Goal: Find specific page/section: Find specific page/section

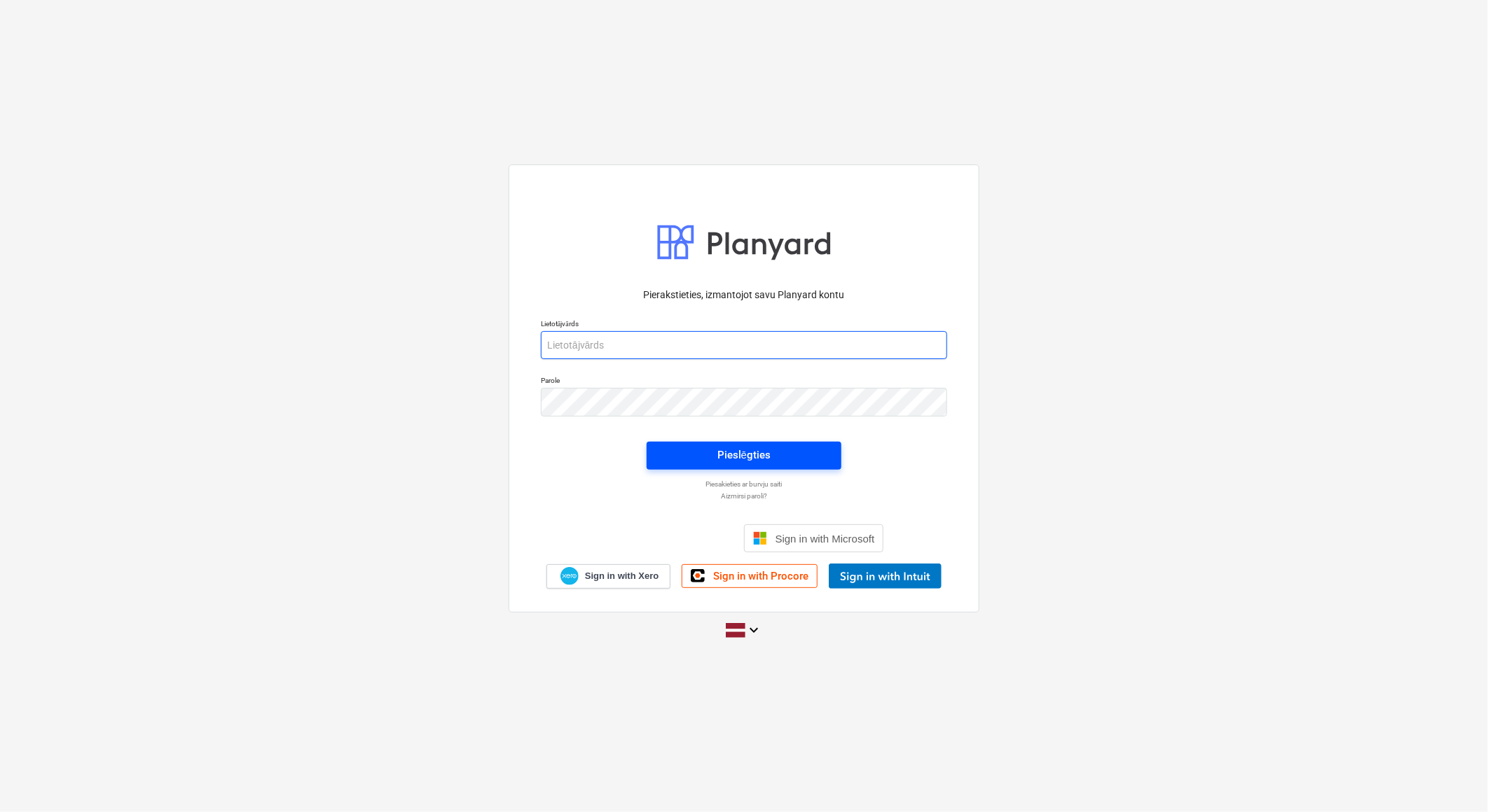
type input "ieva.siugale@bonava.com"
click at [746, 448] on div "Pieslēgties" at bounding box center [743, 455] width 53 height 18
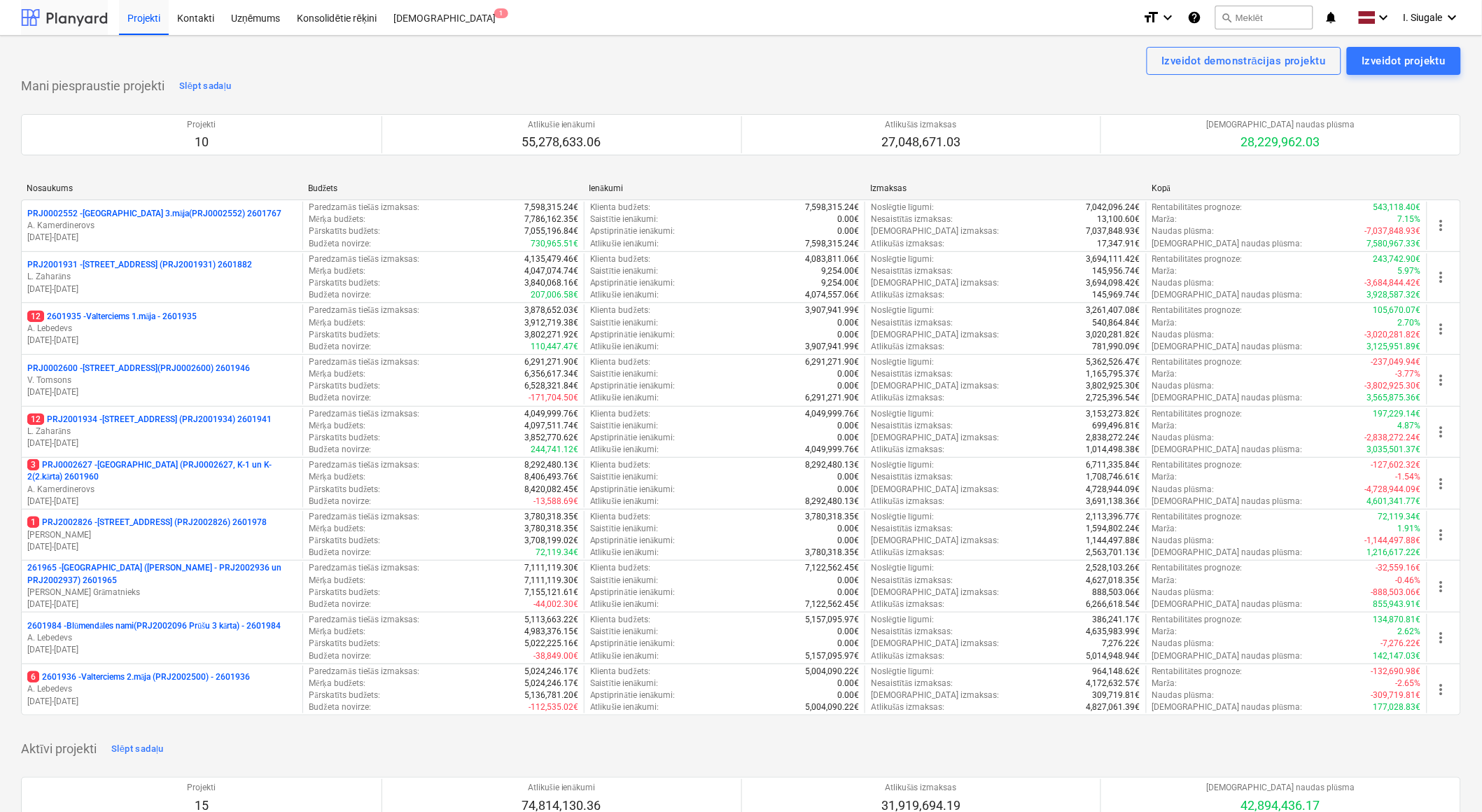
click at [88, 20] on div at bounding box center [64, 17] width 86 height 35
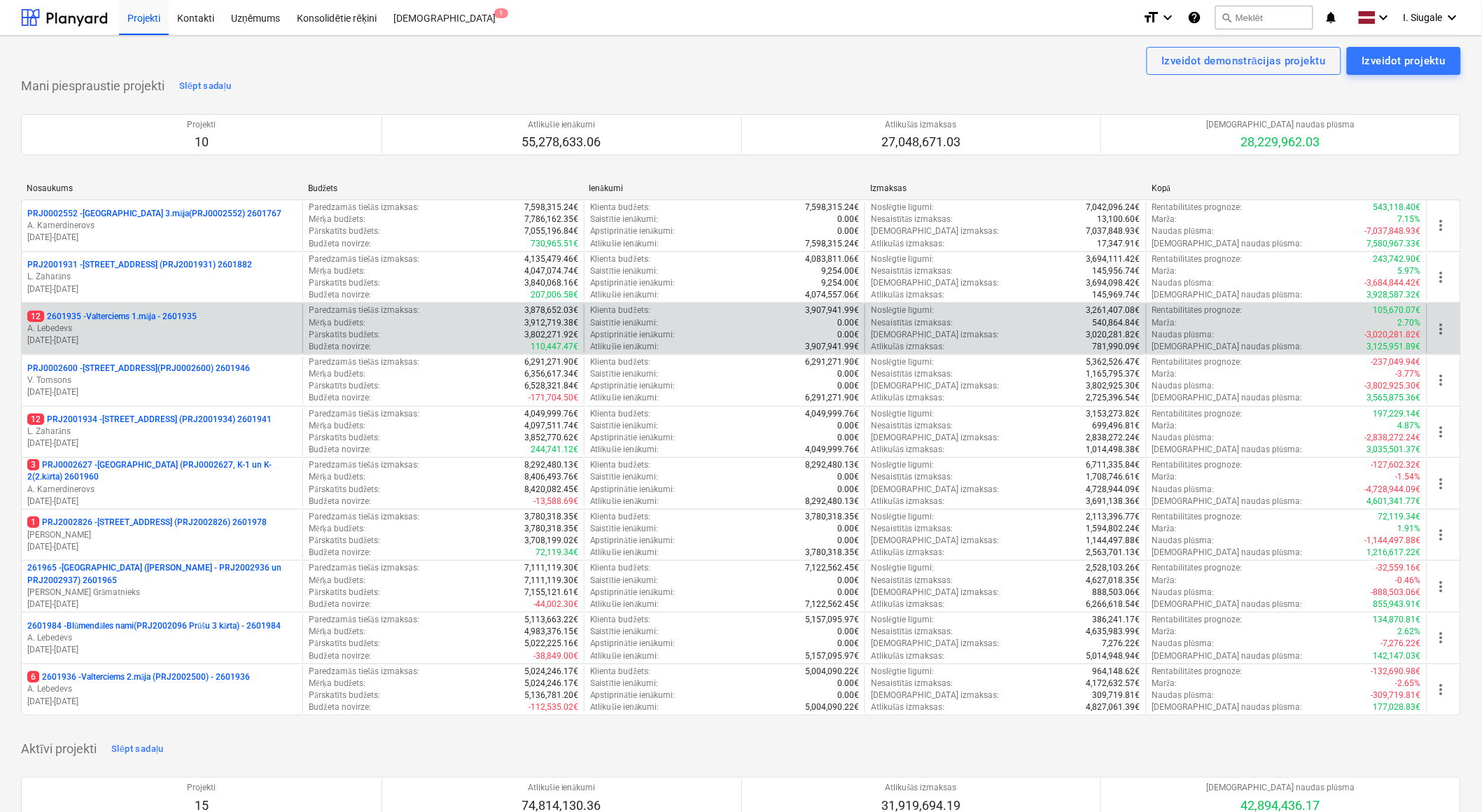
click at [138, 320] on p "12 2601935 - Valterciems 1.māja - 2601935" at bounding box center [111, 317] width 169 height 12
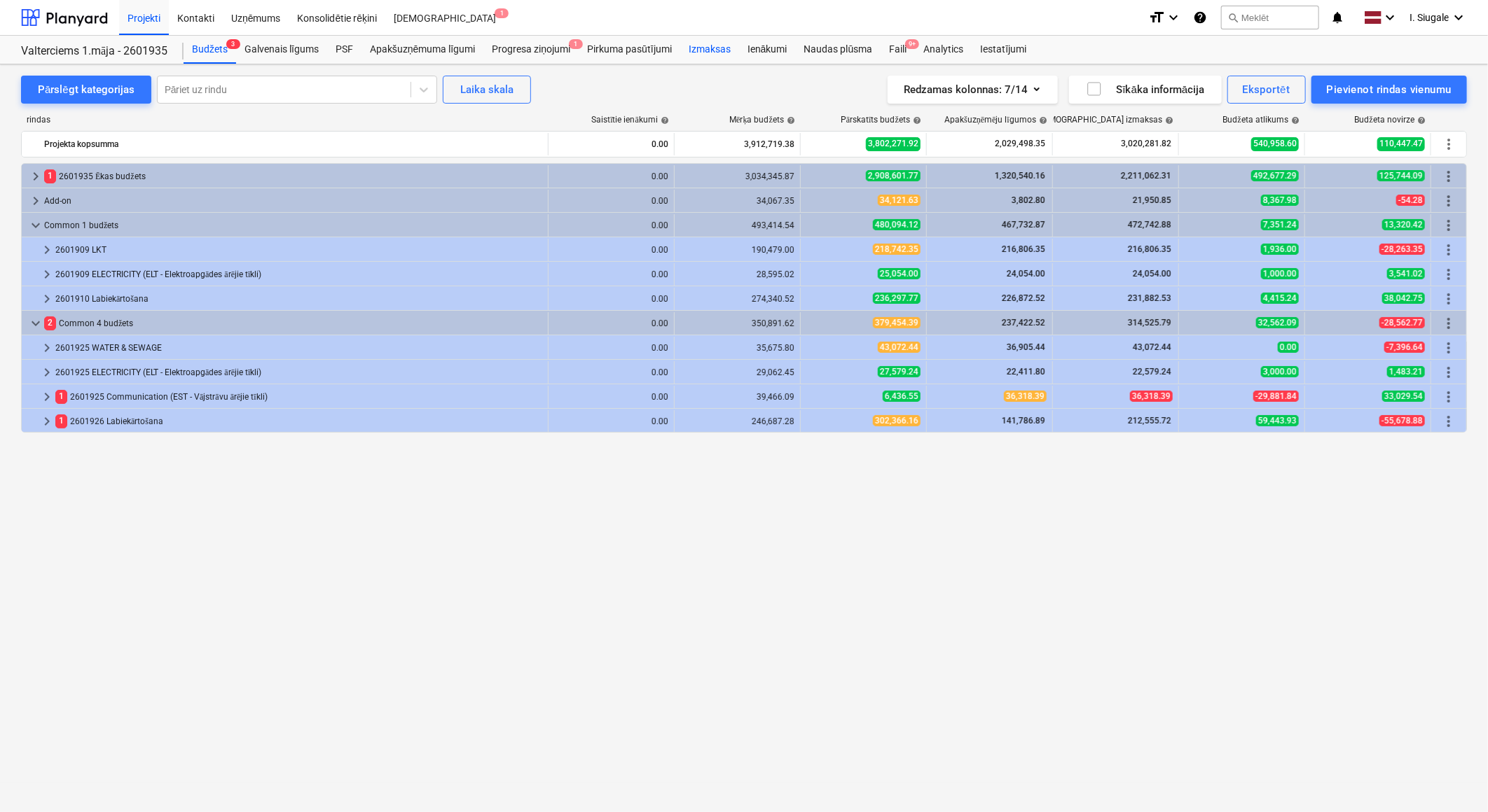
click at [716, 47] on div "Izmaksas" at bounding box center [709, 49] width 59 height 28
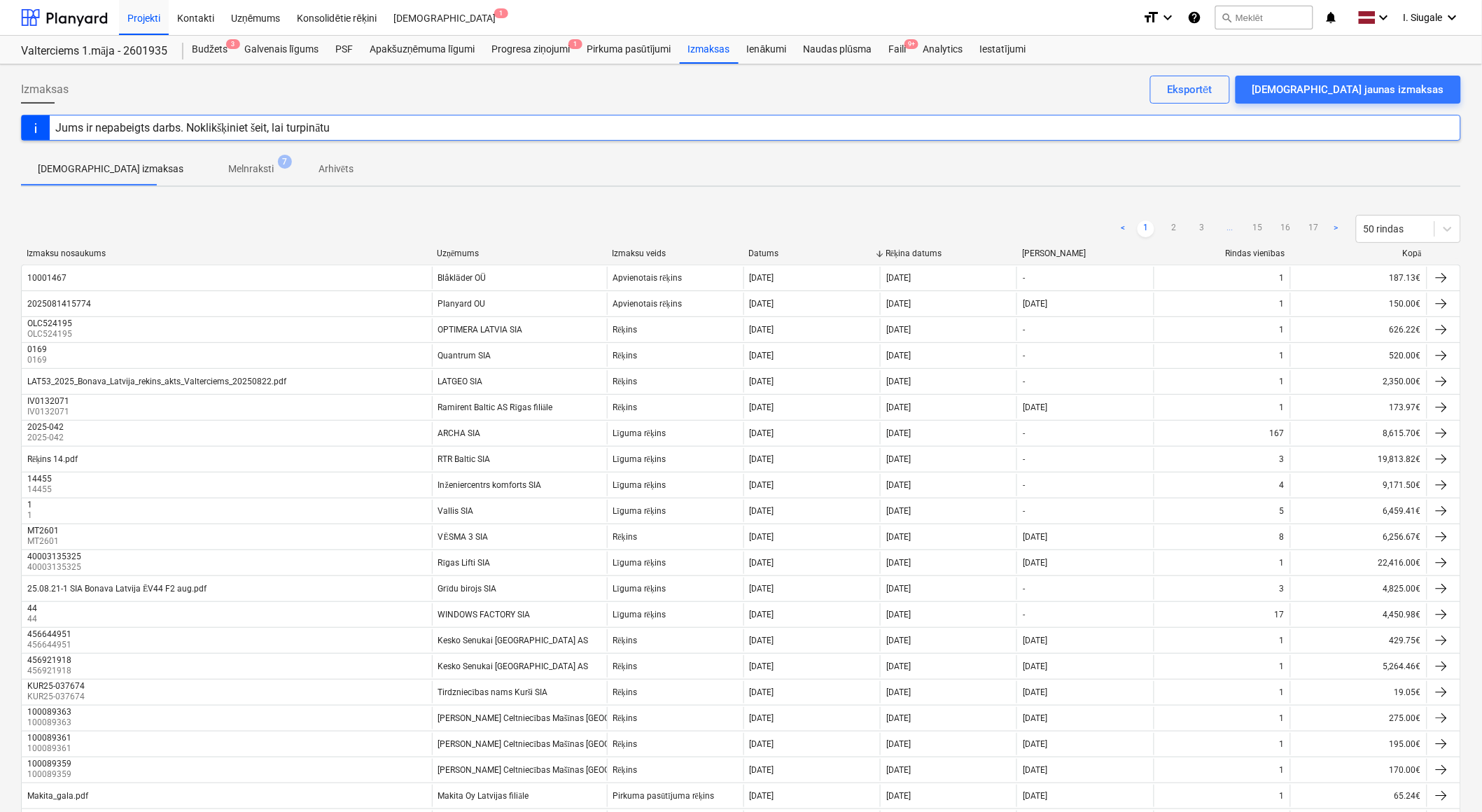
click at [1415, 253] on div at bounding box center [1428, 254] width 26 height 11
click at [465, 254] on div "Uzņēmums" at bounding box center [519, 254] width 164 height 11
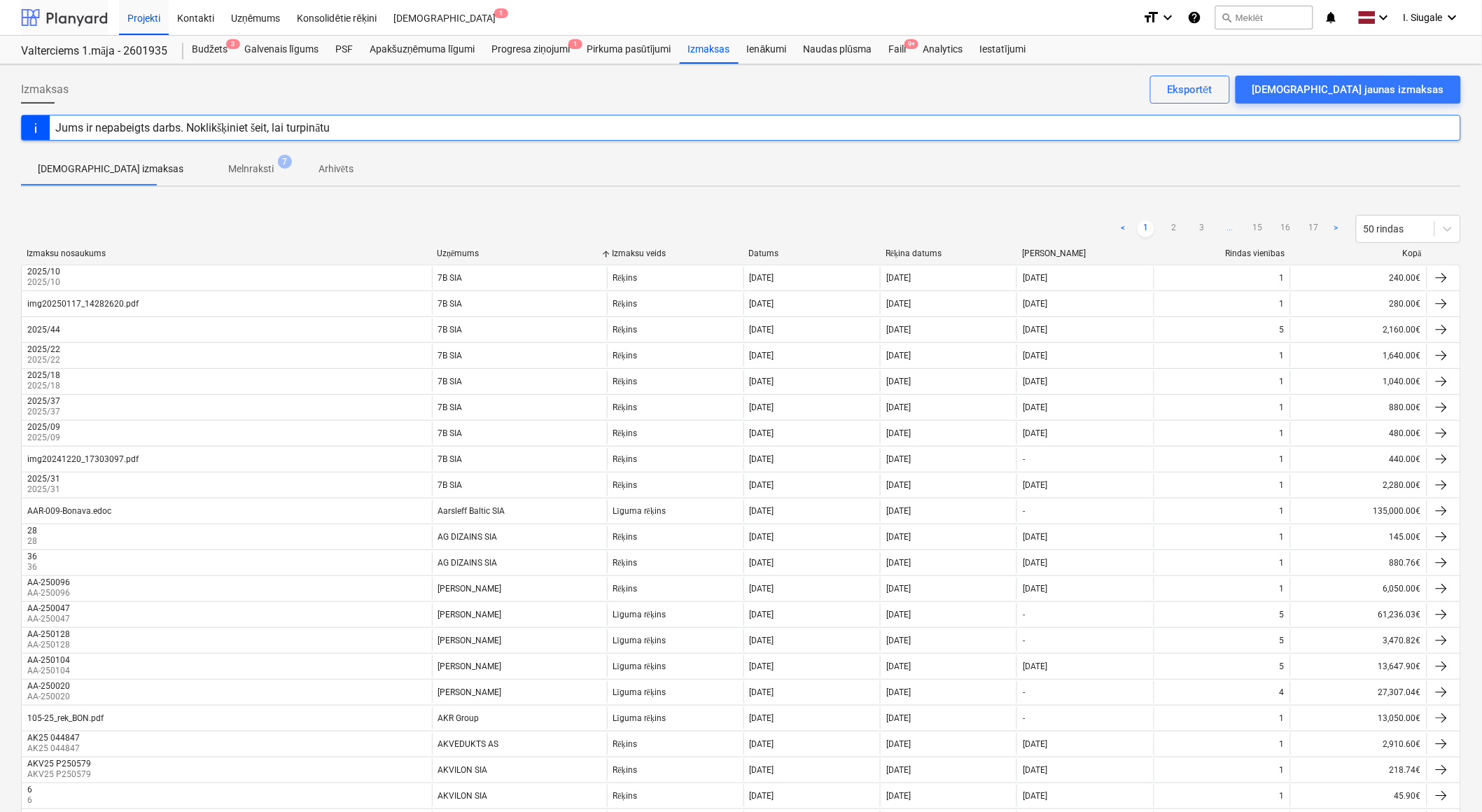
click at [68, 17] on div at bounding box center [64, 17] width 86 height 35
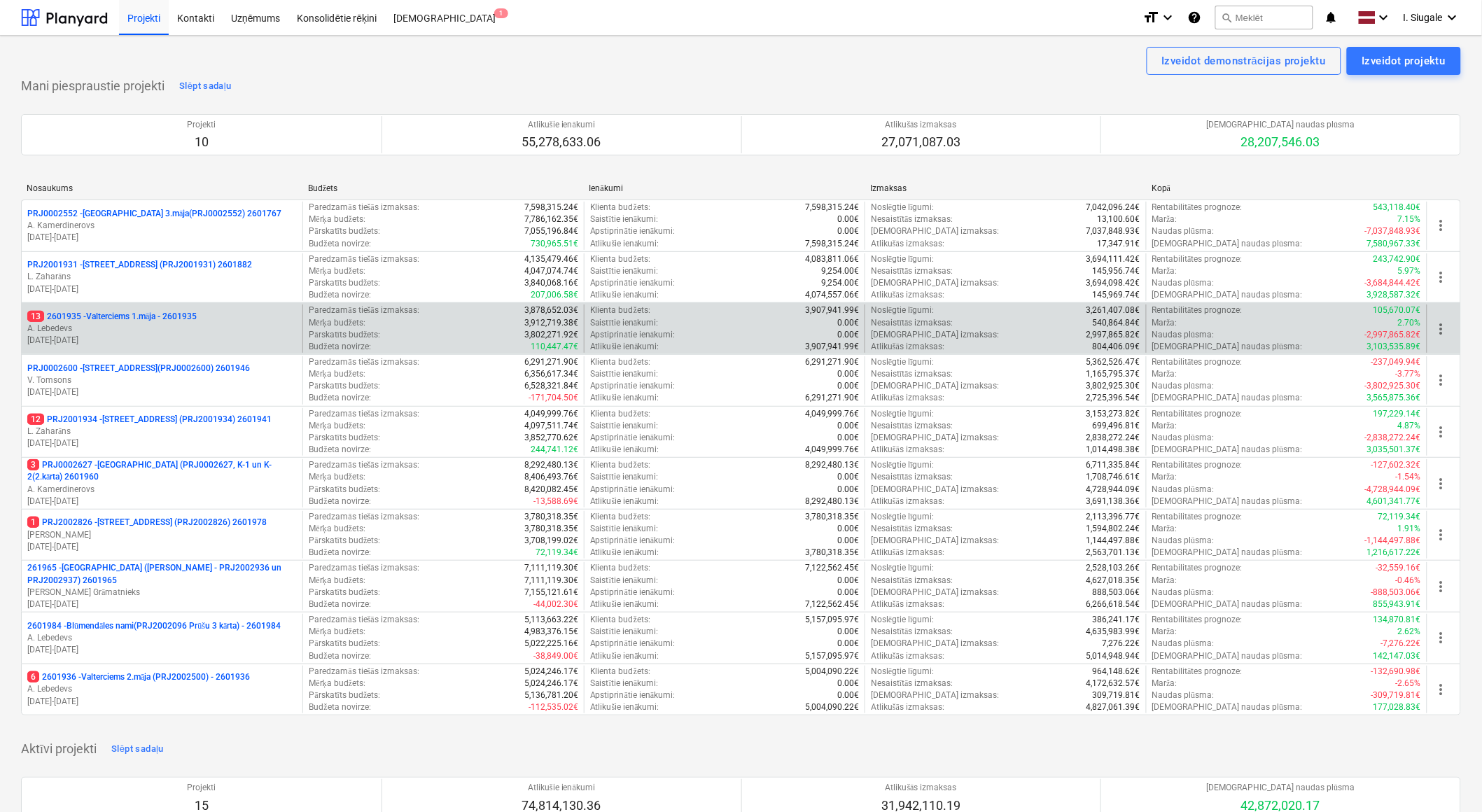
click at [177, 315] on p "13 2601935 - Valterciems 1.māja - 2601935" at bounding box center [111, 317] width 169 height 12
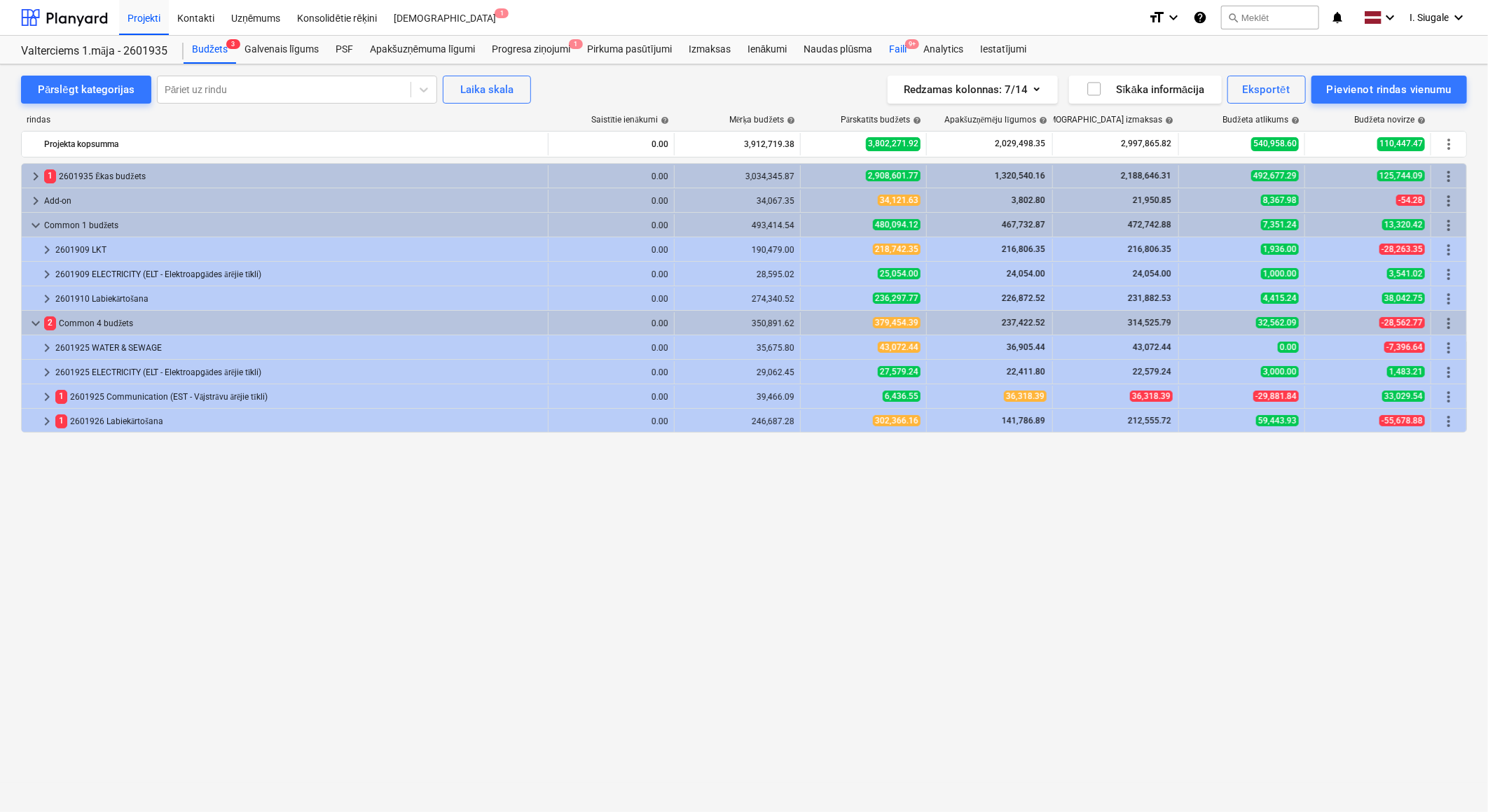
click at [897, 47] on div "Faili 9+" at bounding box center [897, 49] width 35 height 28
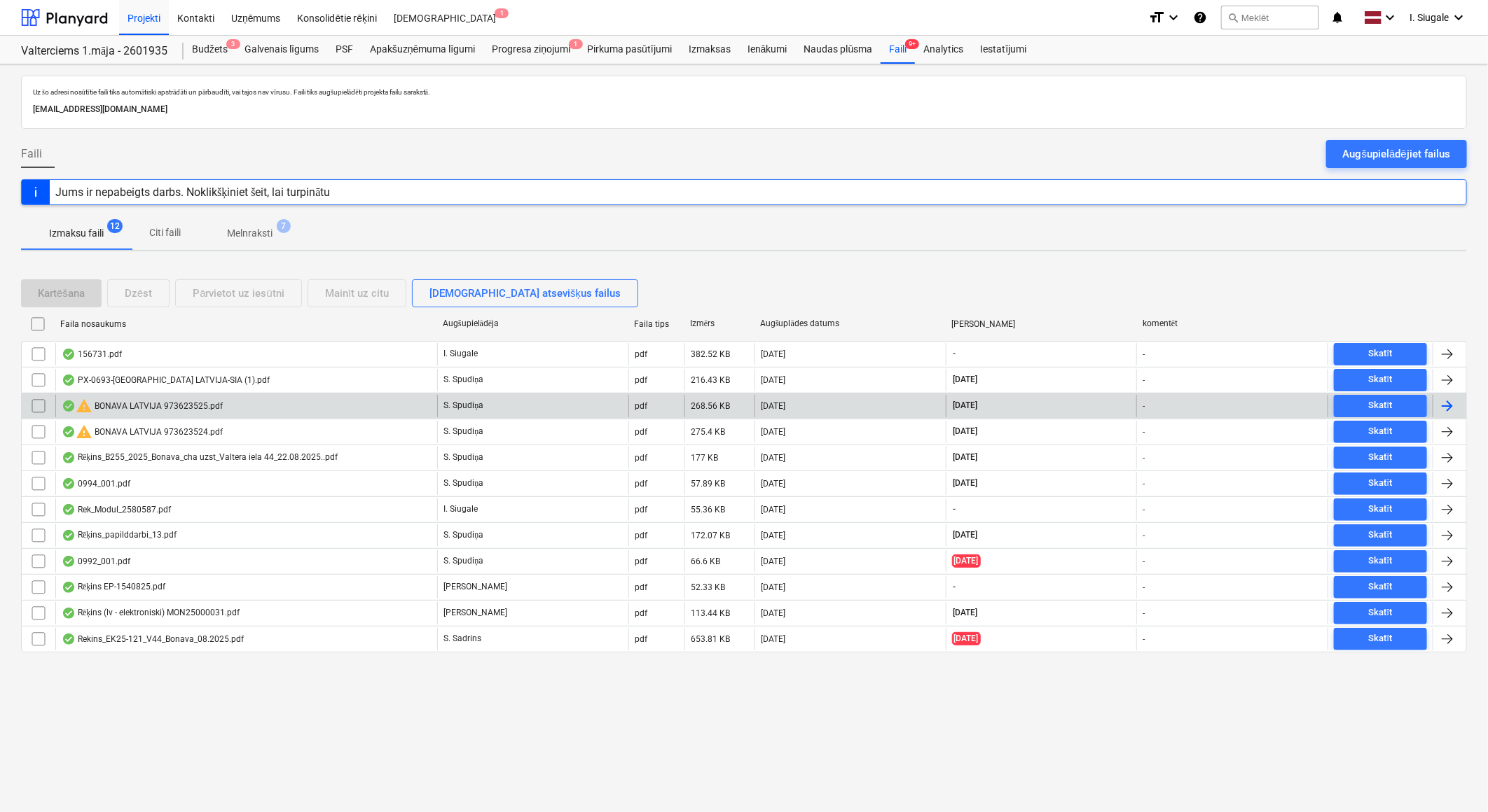
click at [179, 404] on div "warning BONAVA LATVIJA 973623525.pdf" at bounding box center [142, 406] width 161 height 17
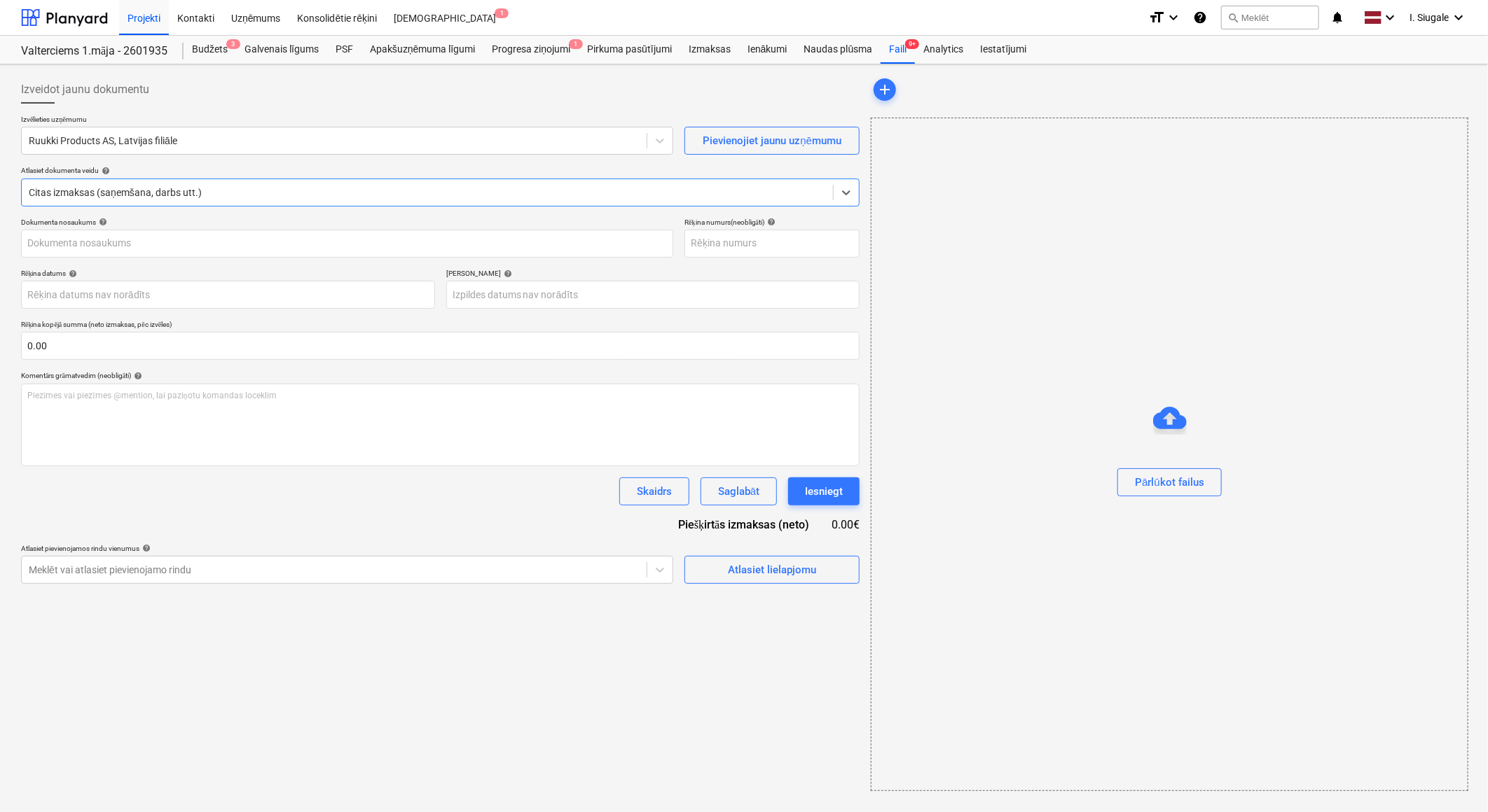
type input "973623525"
type input "[DATE]"
type input "21 Sep 2025"
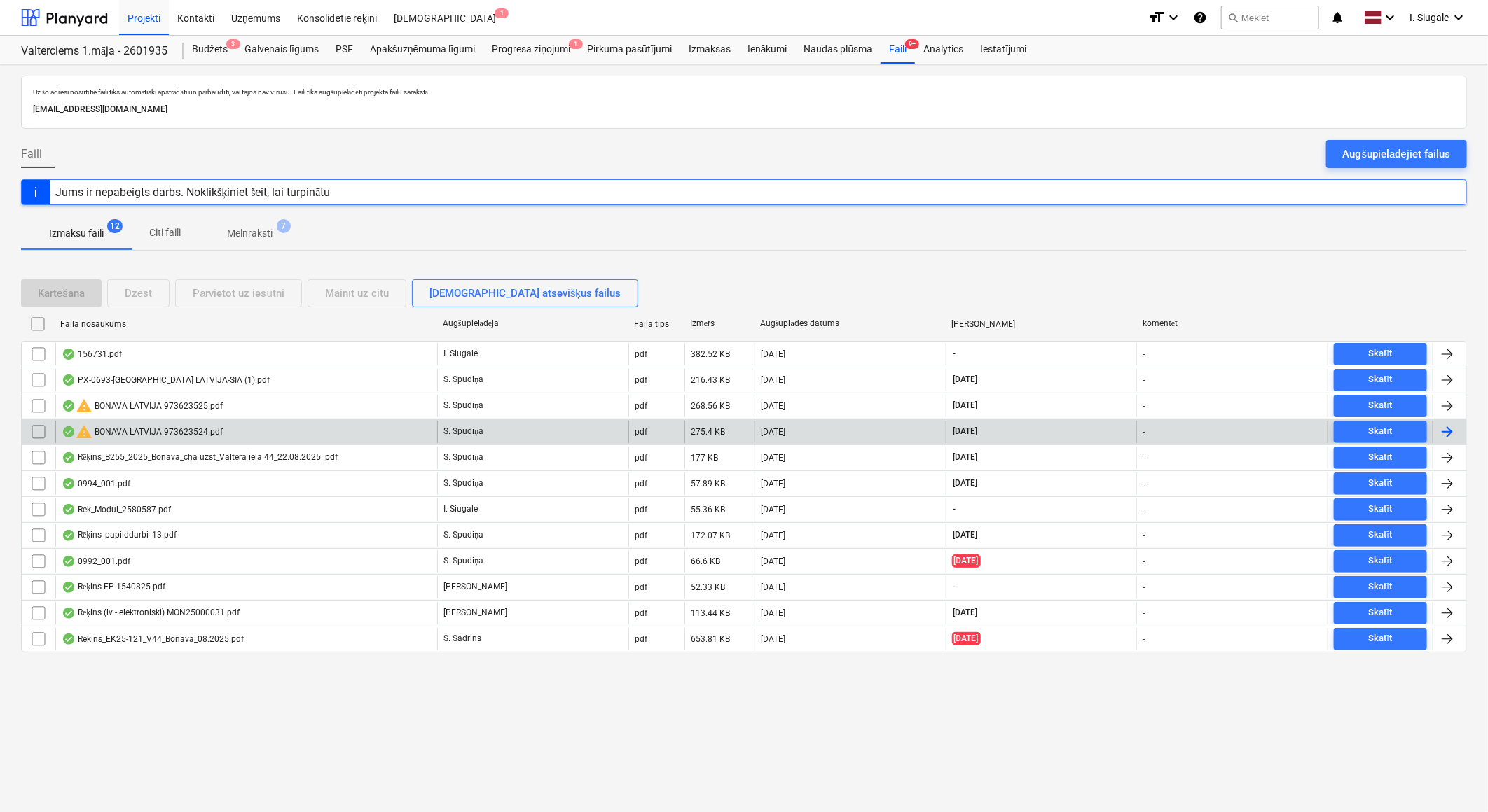
click at [178, 434] on div "warning BONAVA LATVIJA 973623524.pdf" at bounding box center [142, 432] width 161 height 17
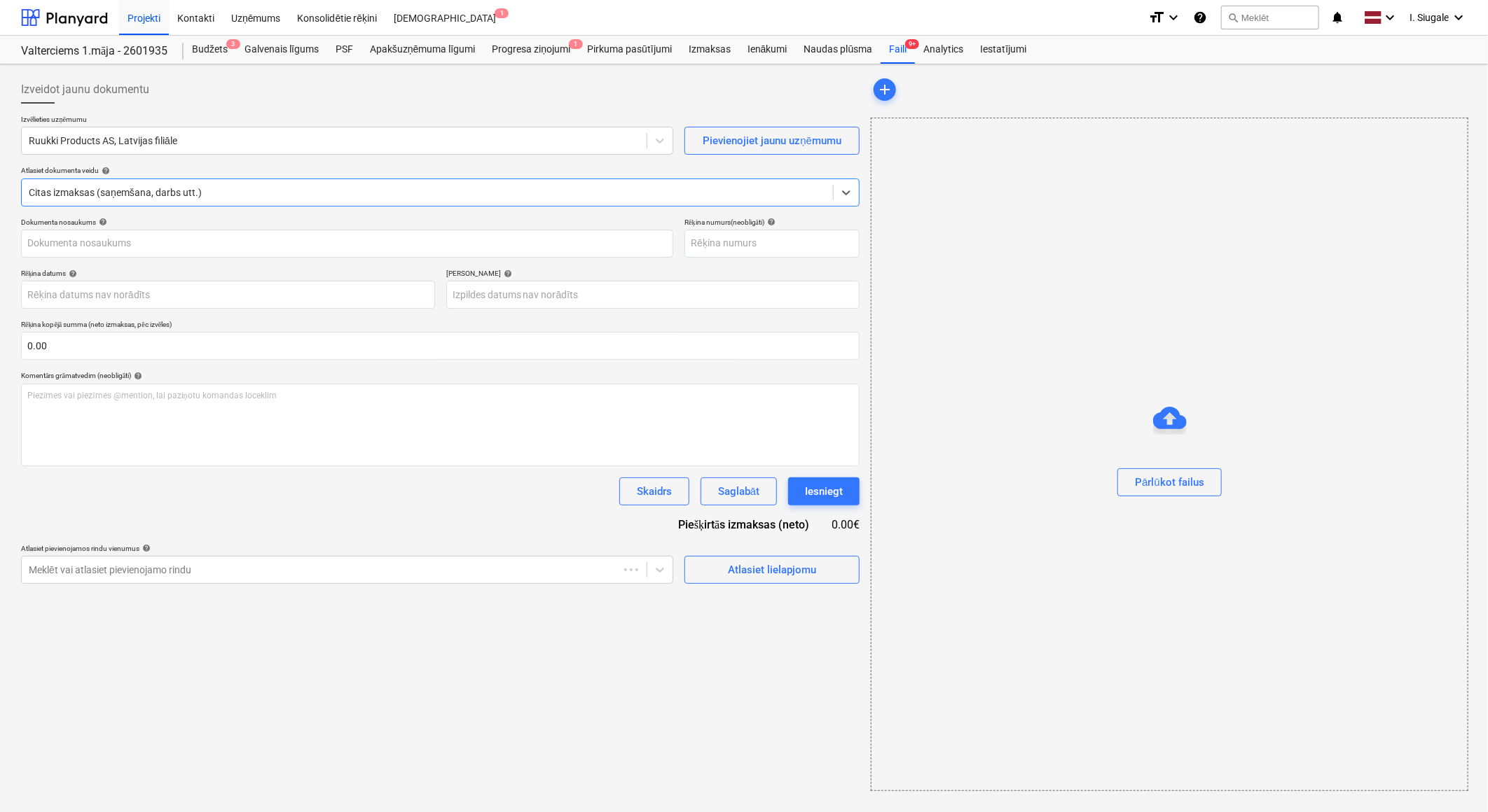
type input "973623524"
type input "[DATE]"
type input "21 Sep 2025"
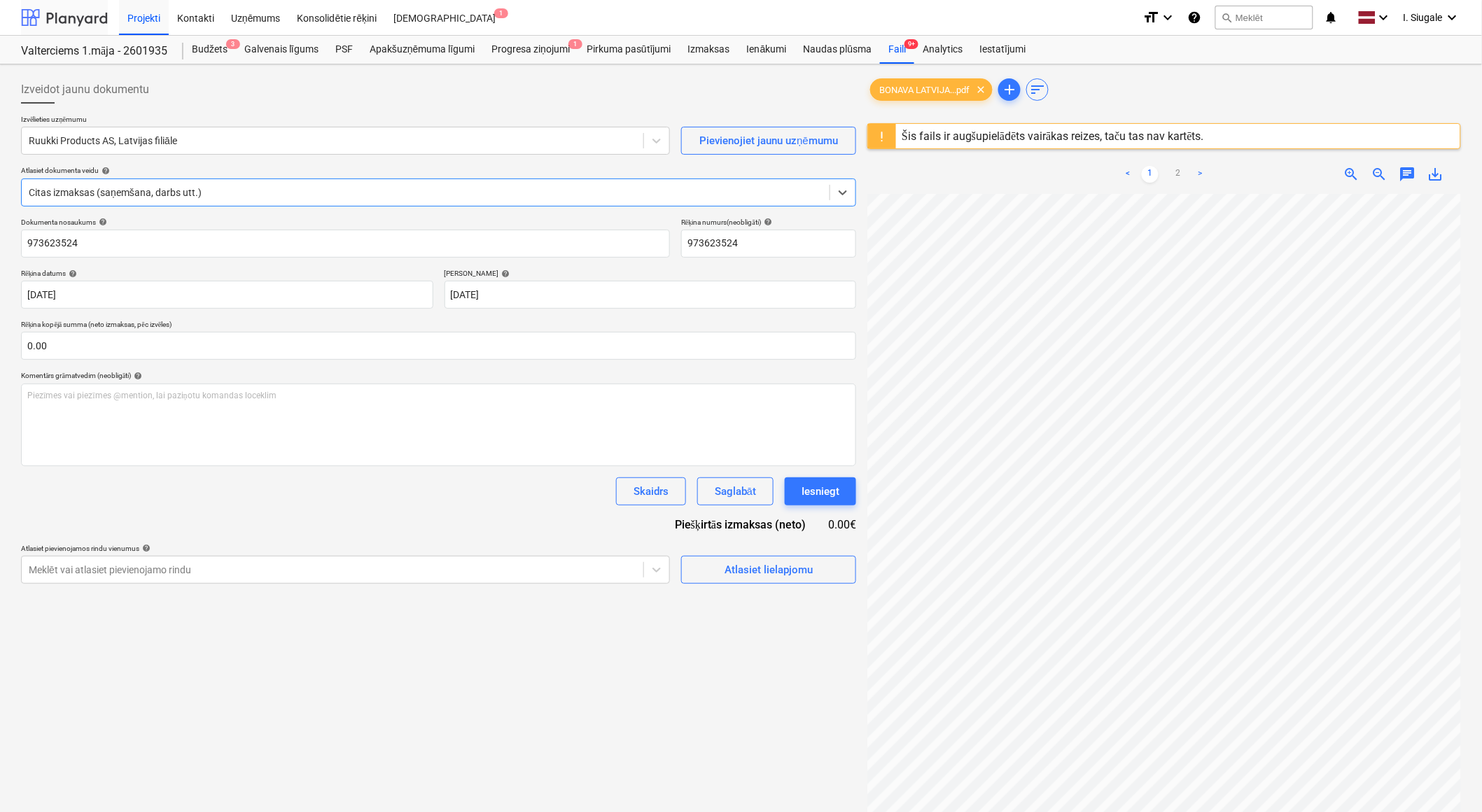
click at [54, 20] on div at bounding box center [64, 17] width 86 height 35
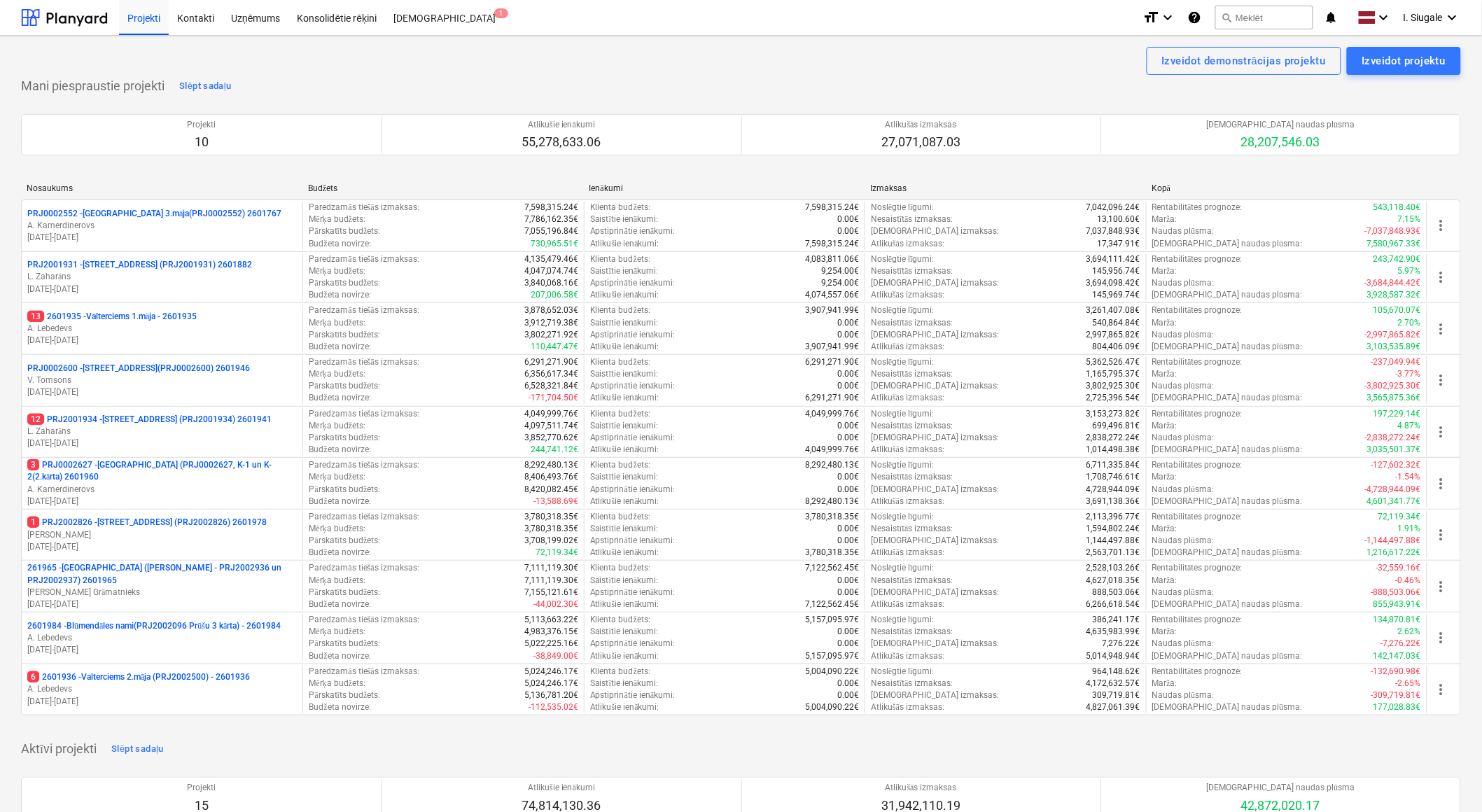
drag, startPoint x: 73, startPoint y: 20, endPoint x: 76, endPoint y: 35, distance: 15.3
click at [73, 20] on div at bounding box center [64, 17] width 86 height 35
click at [168, 317] on p "12 2601935 - Valterciems 1.māja - 2601935" at bounding box center [111, 317] width 169 height 12
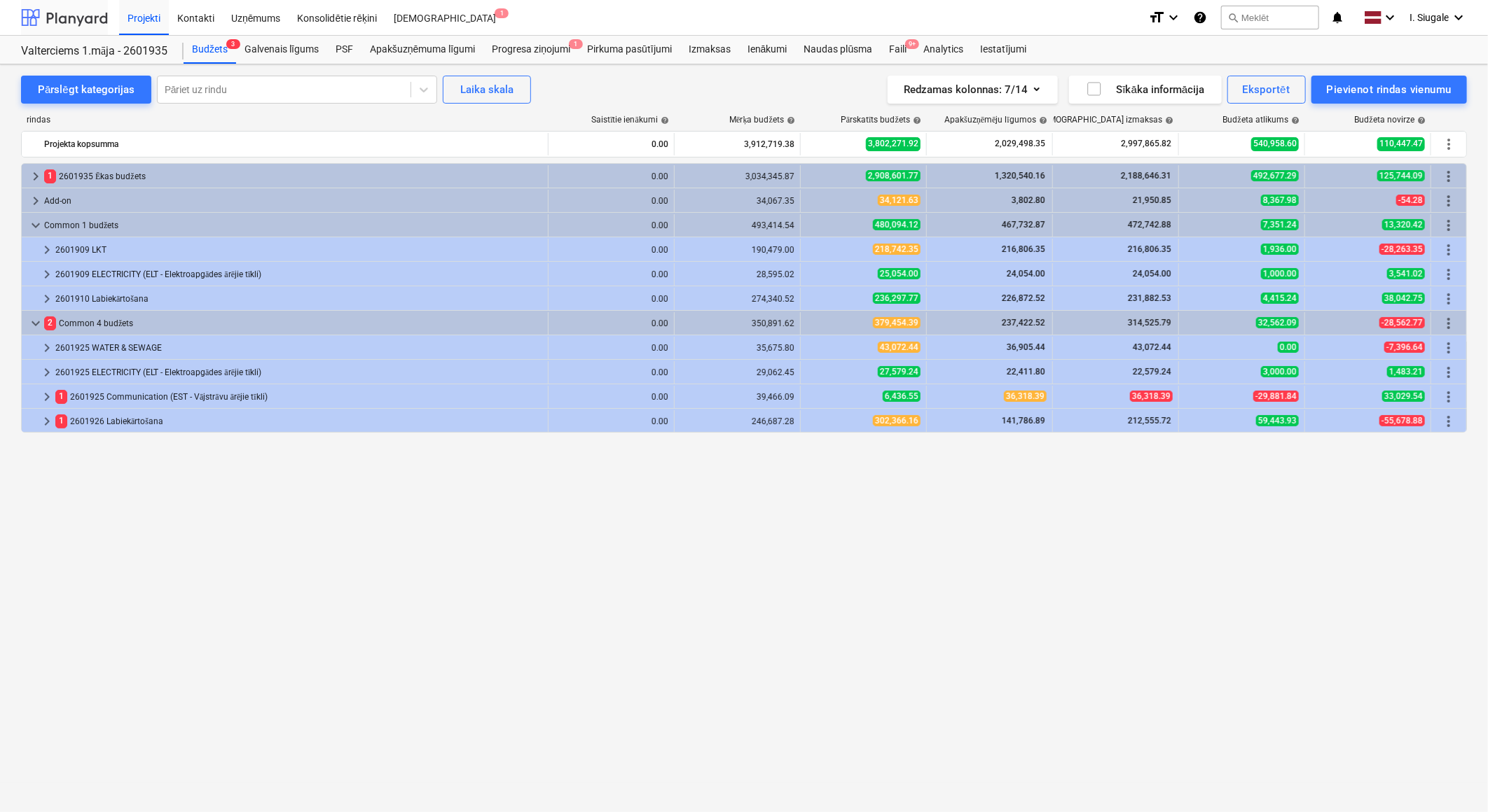
click at [76, 15] on div at bounding box center [64, 17] width 87 height 35
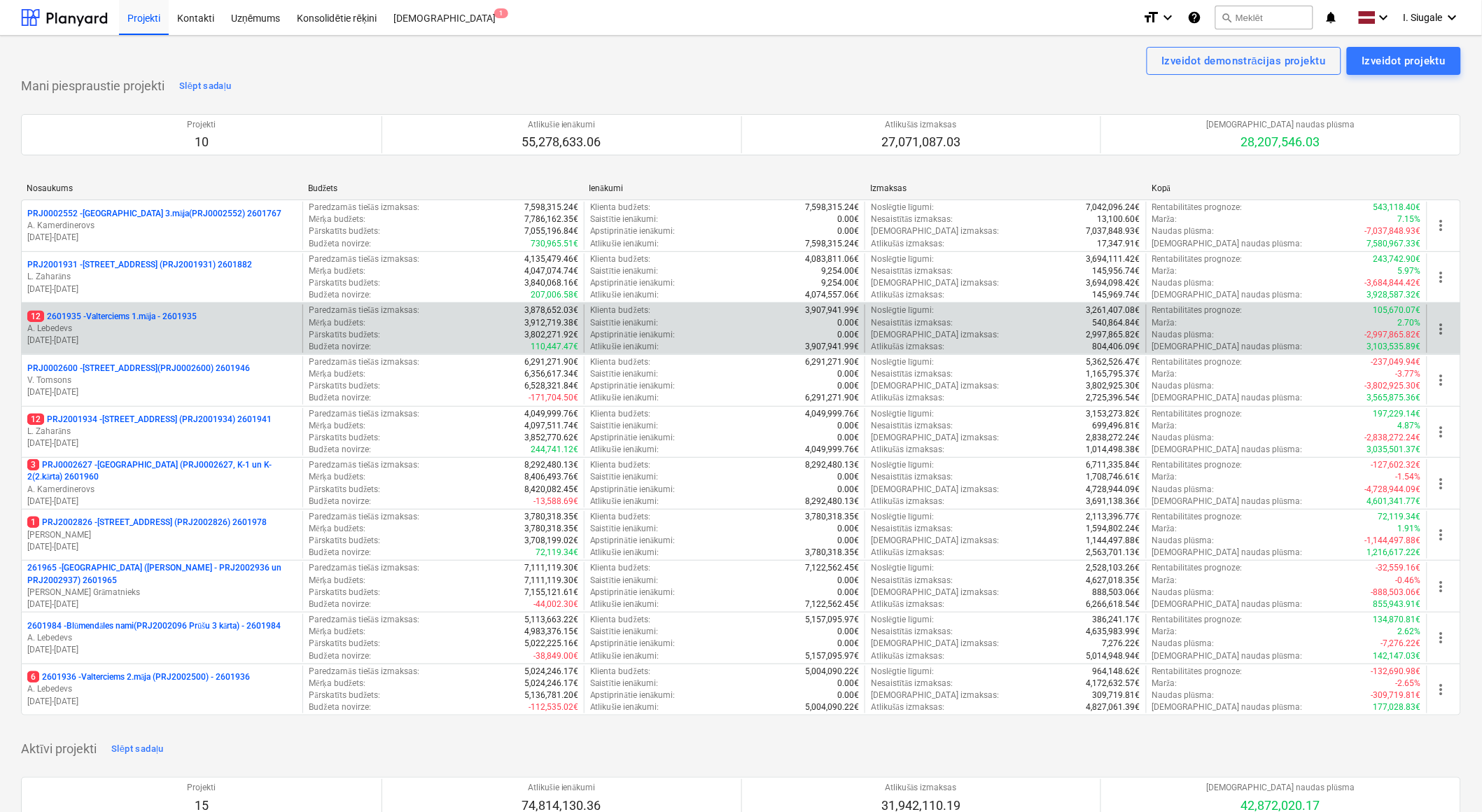
click at [172, 318] on p "12 2601935 - Valterciems 1.māja - 2601935" at bounding box center [111, 317] width 169 height 12
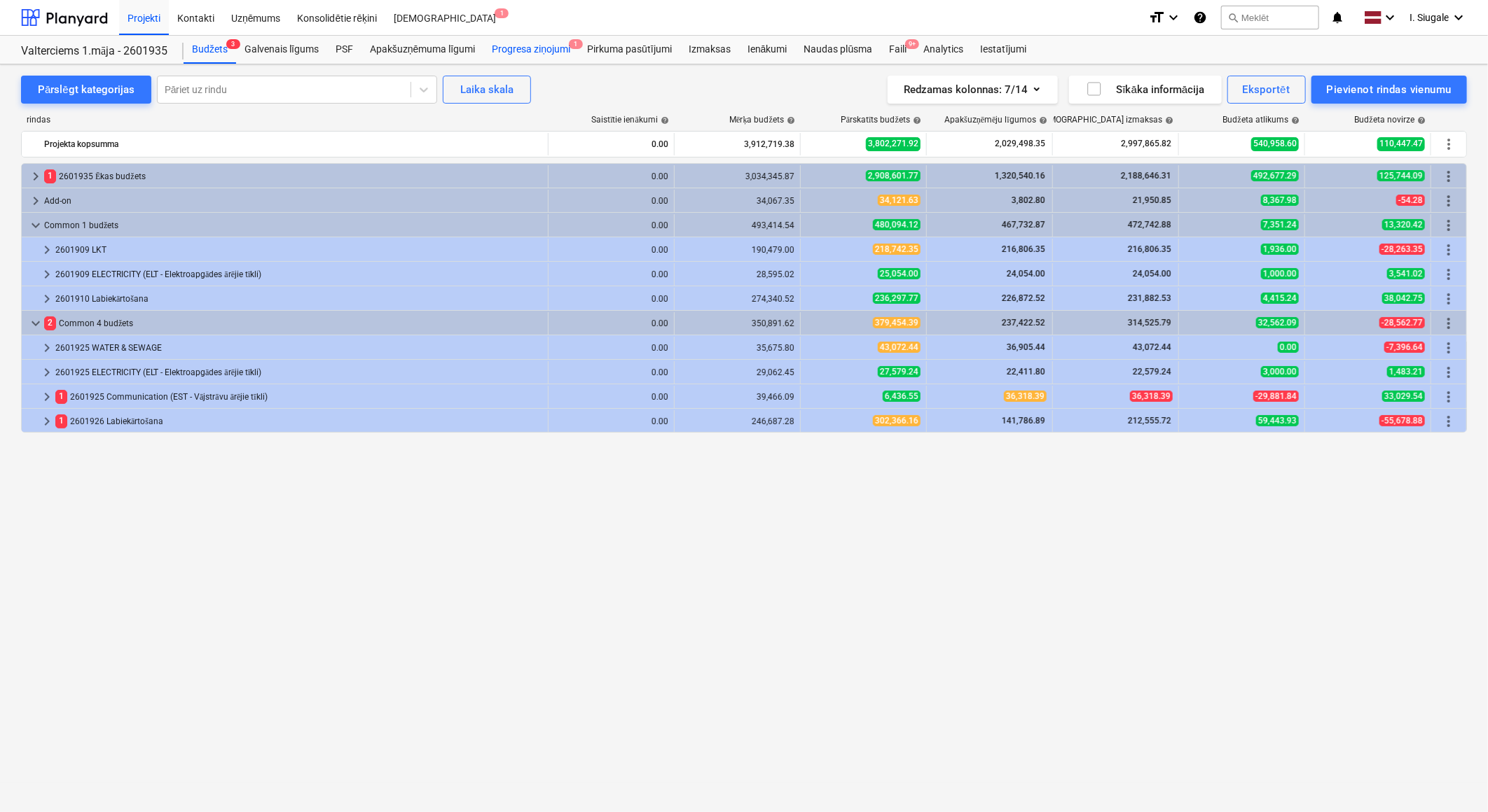
click at [527, 49] on div "Progresa ziņojumi 1" at bounding box center [530, 49] width 96 height 28
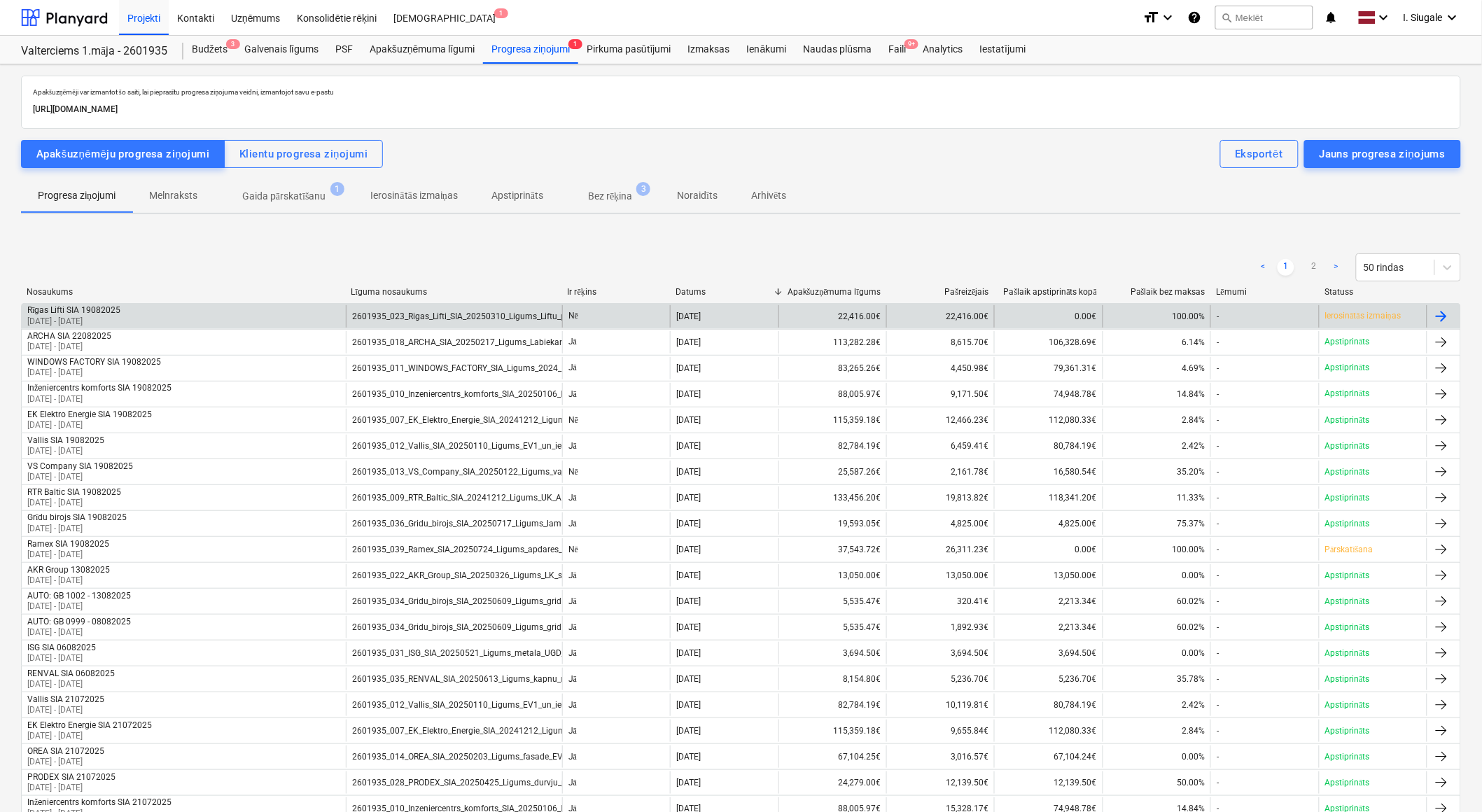
click at [295, 311] on div "Rīgas Lifti SIA 19082025 [DATE] - [DATE]" at bounding box center [183, 317] width 324 height 23
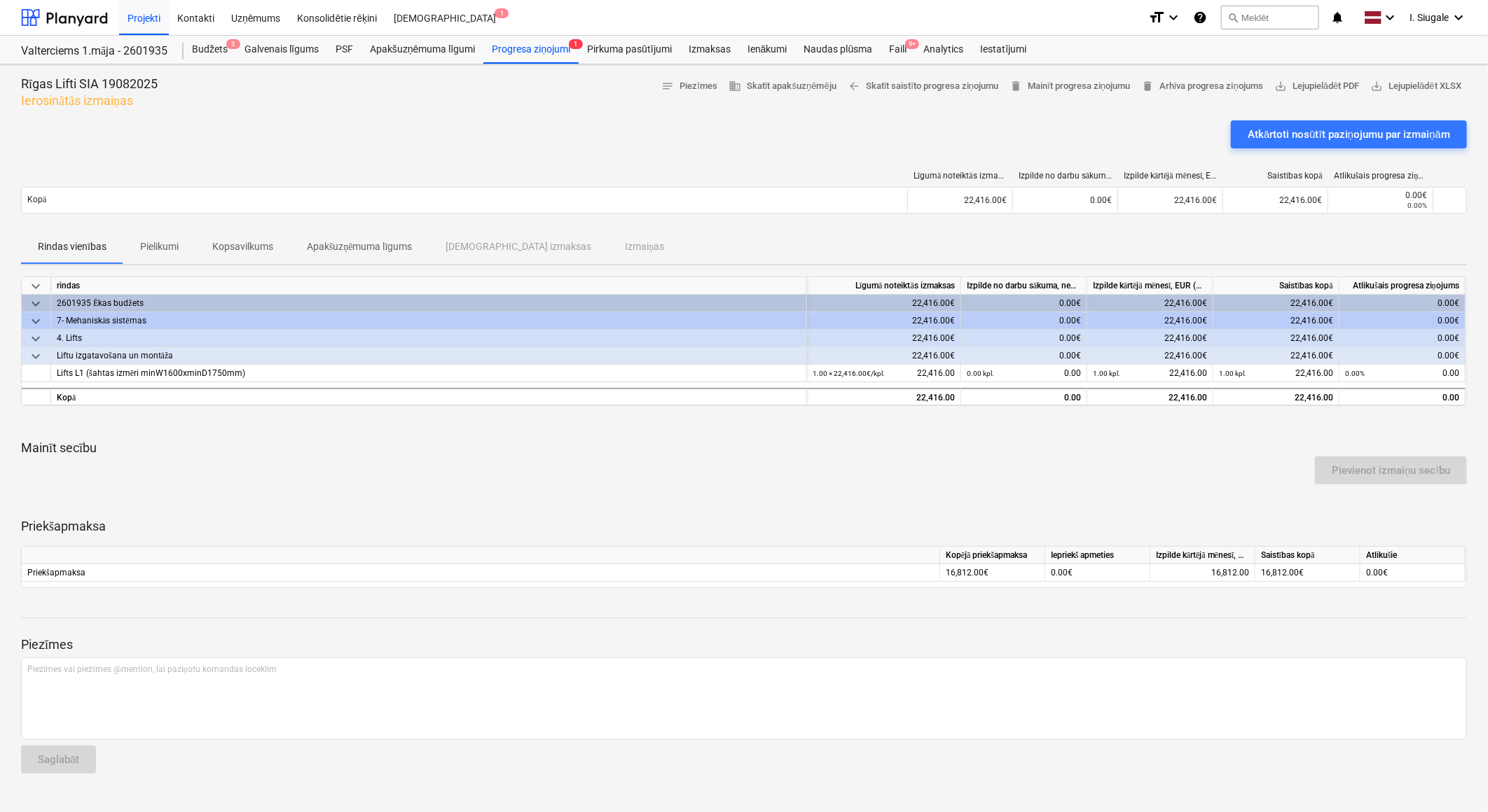
click at [155, 248] on p "Pielikumi" at bounding box center [159, 247] width 38 height 15
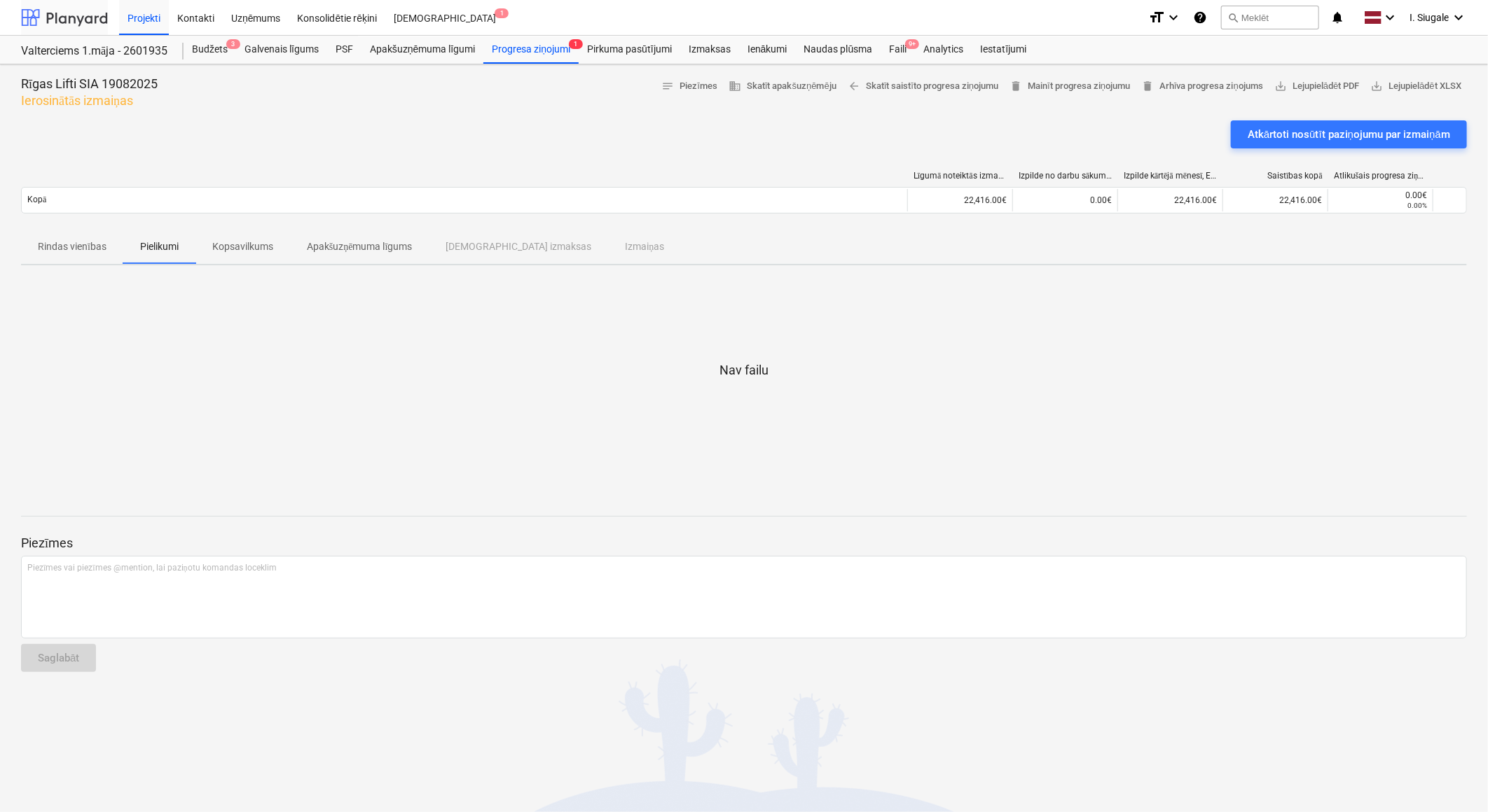
click at [67, 15] on div at bounding box center [64, 17] width 87 height 35
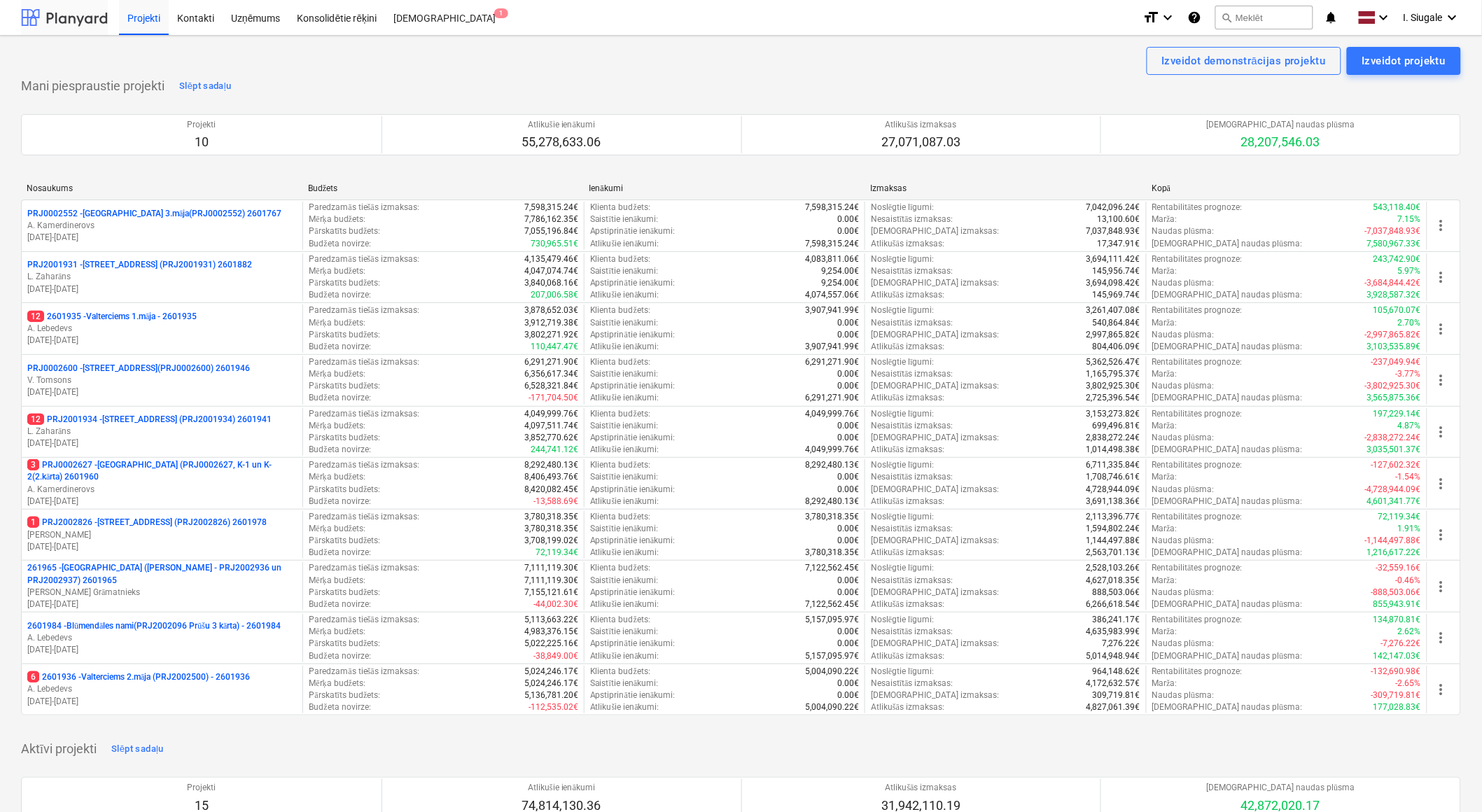
click at [89, 19] on div at bounding box center [64, 17] width 86 height 35
